Goal: Information Seeking & Learning: Understand process/instructions

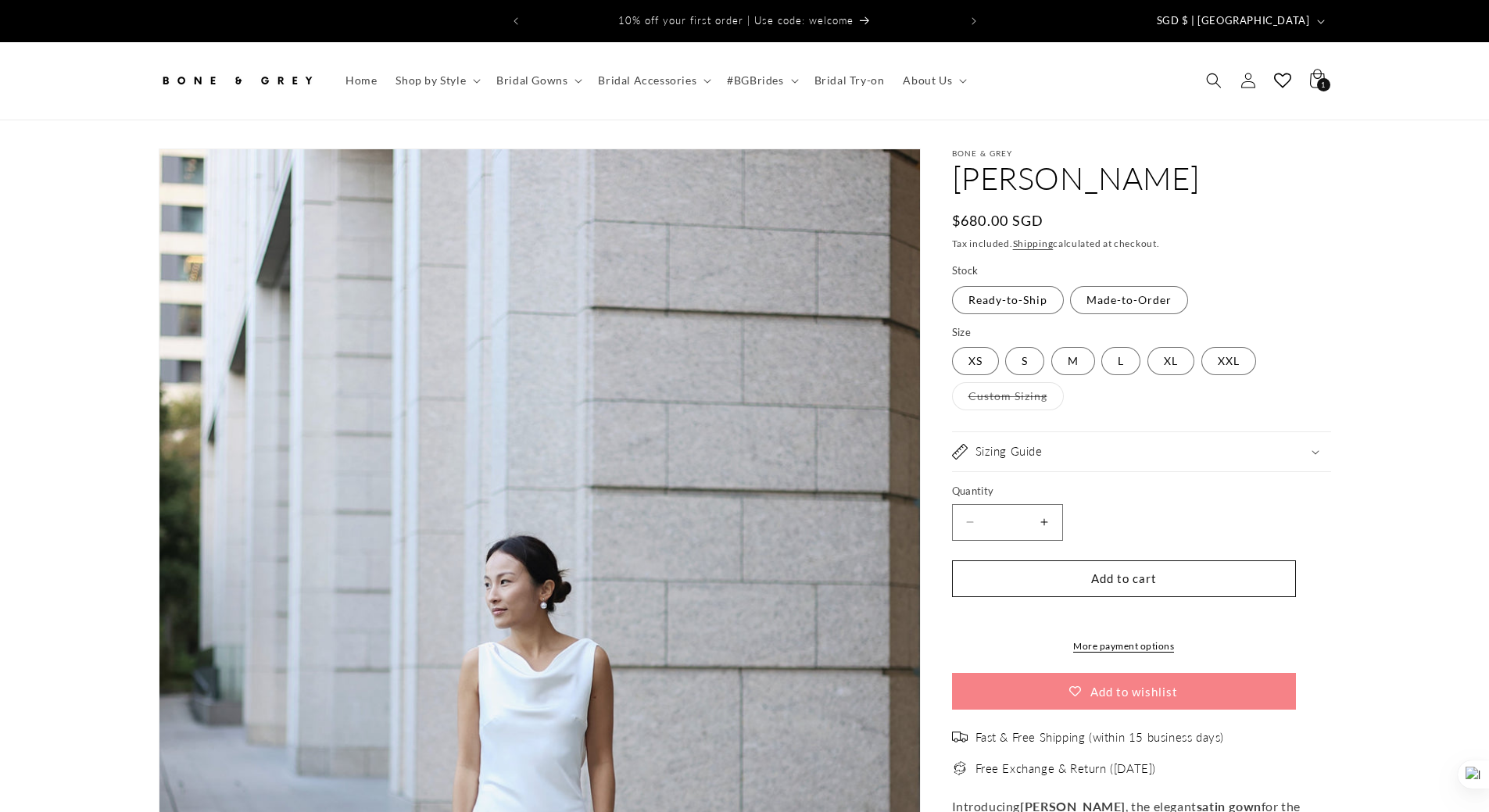
click at [1130, 444] on div "Sizing Guide" at bounding box center [1141, 451] width 379 height 16
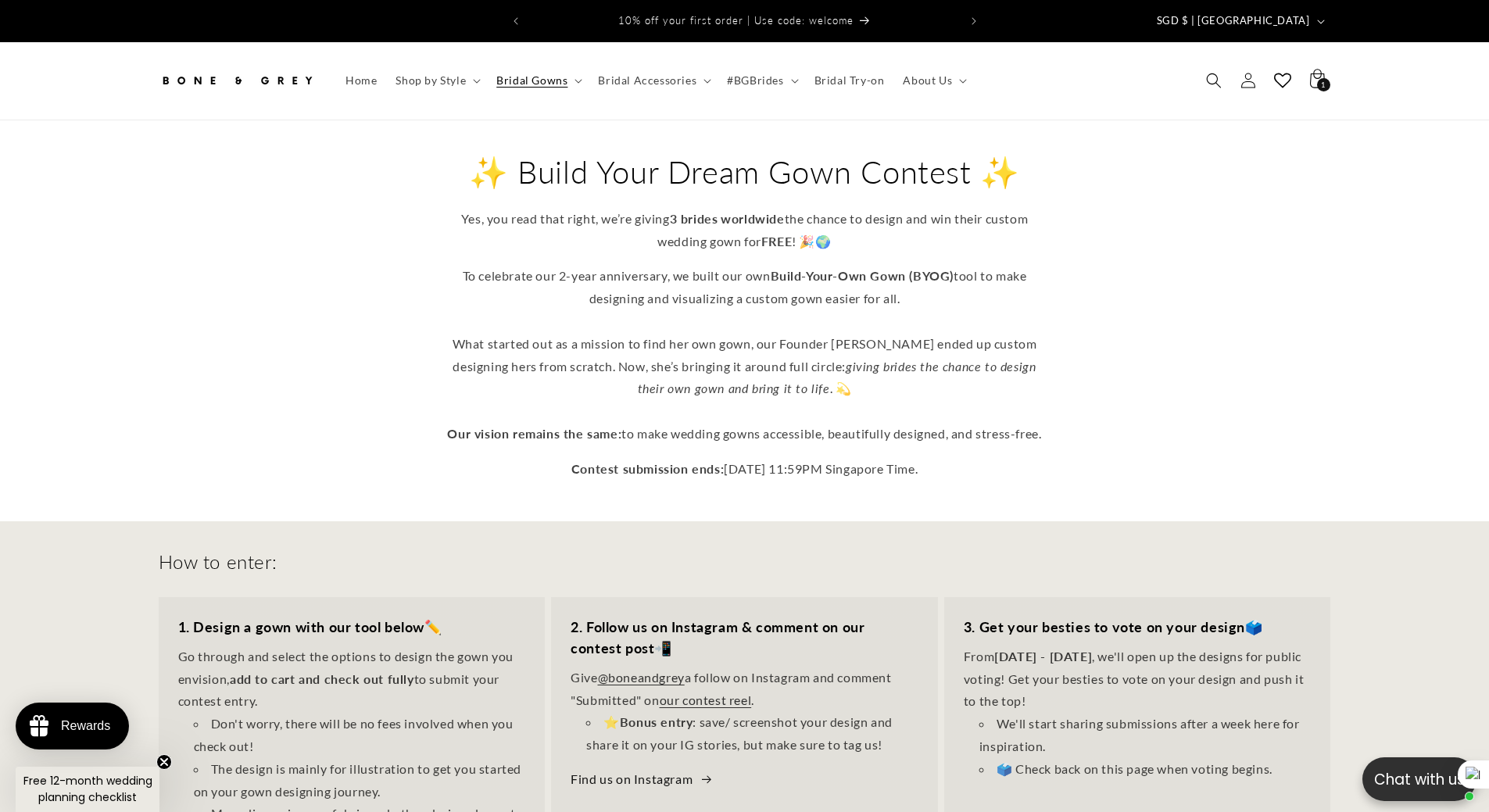
select select "*"
